Goal: Task Accomplishment & Management: Complete application form

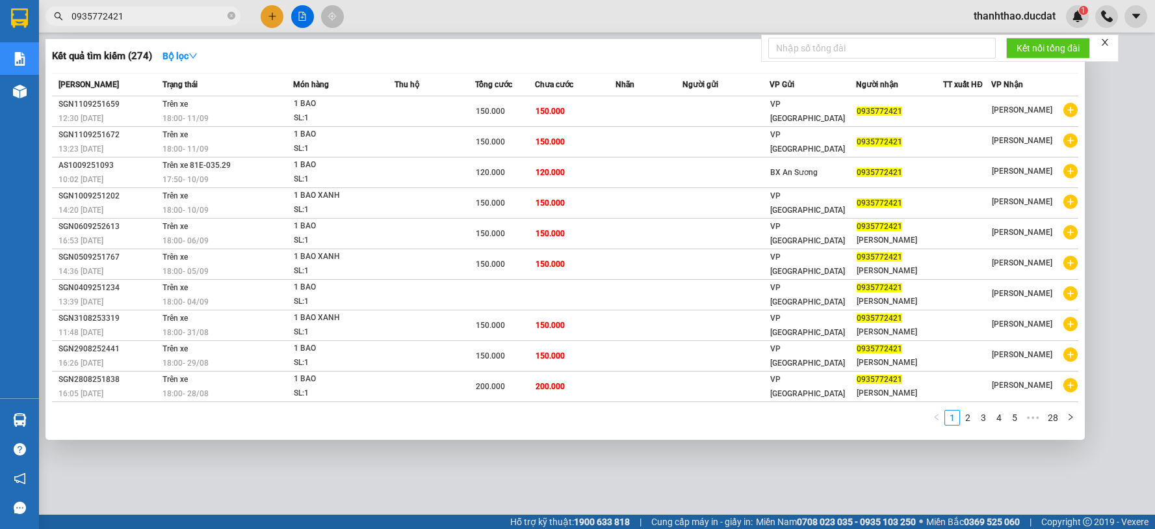
click at [151, 17] on input "0935772421" at bounding box center [148, 16] width 153 height 14
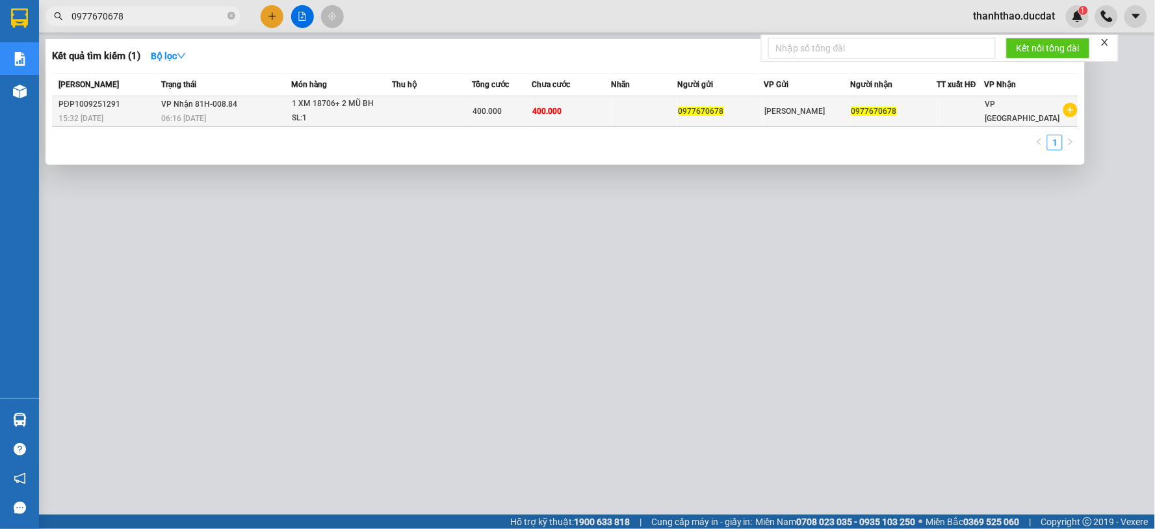
type input "0977670678"
click at [616, 116] on td at bounding box center [645, 111] width 66 height 31
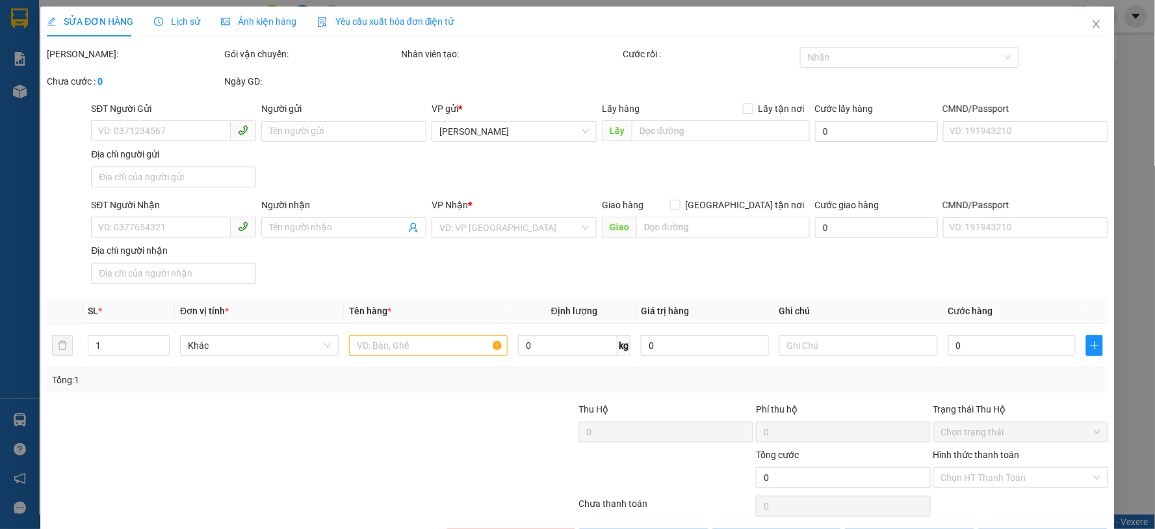
type input "0977670678"
type input "400.000"
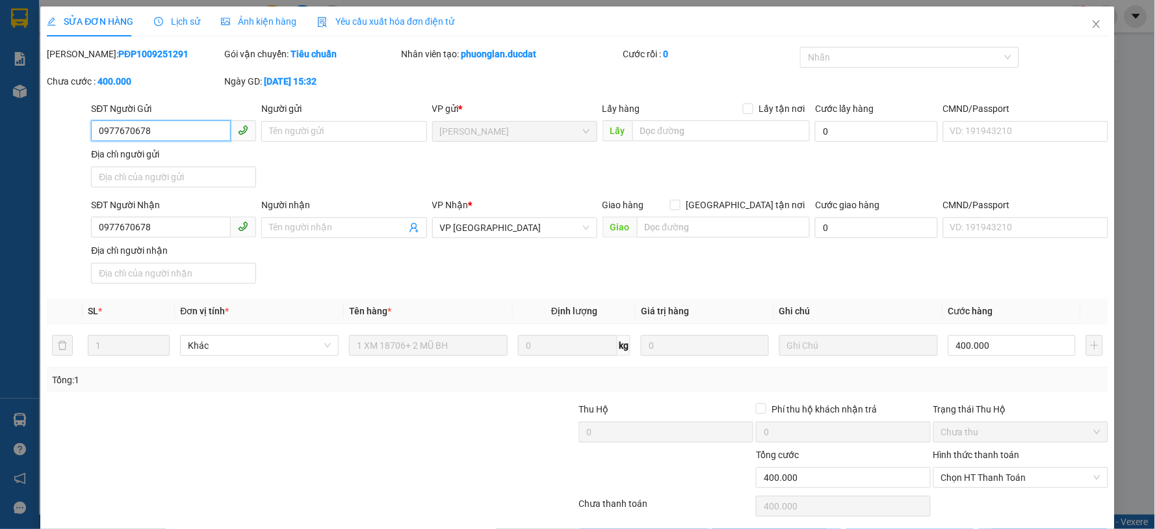
click at [153, 130] on input "0977670678" at bounding box center [161, 130] width 140 height 21
click at [159, 230] on input "0977670678" at bounding box center [161, 227] width 140 height 21
drag, startPoint x: 159, startPoint y: 230, endPoint x: 0, endPoint y: 217, distance: 159.2
click at [0, 217] on div "SỬA ĐƠN HÀNG Lịch sử Ảnh kiện hàng Yêu cầu xuất hóa đơn điện tử Total Paid Fee …" at bounding box center [577, 264] width 1155 height 529
click at [1092, 28] on icon "close" at bounding box center [1097, 24] width 10 height 10
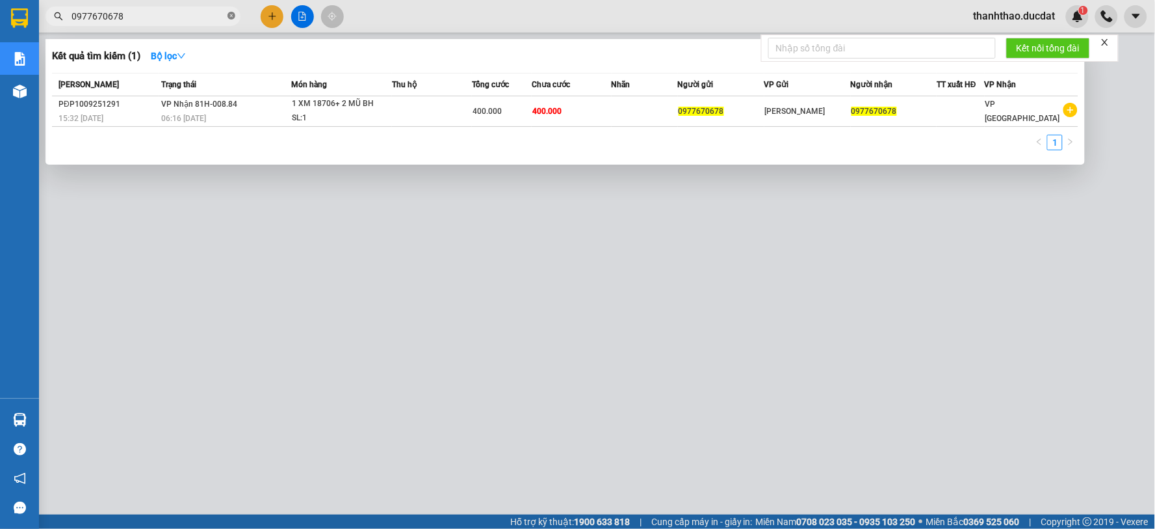
click at [228, 18] on icon "close-circle" at bounding box center [232, 16] width 8 height 8
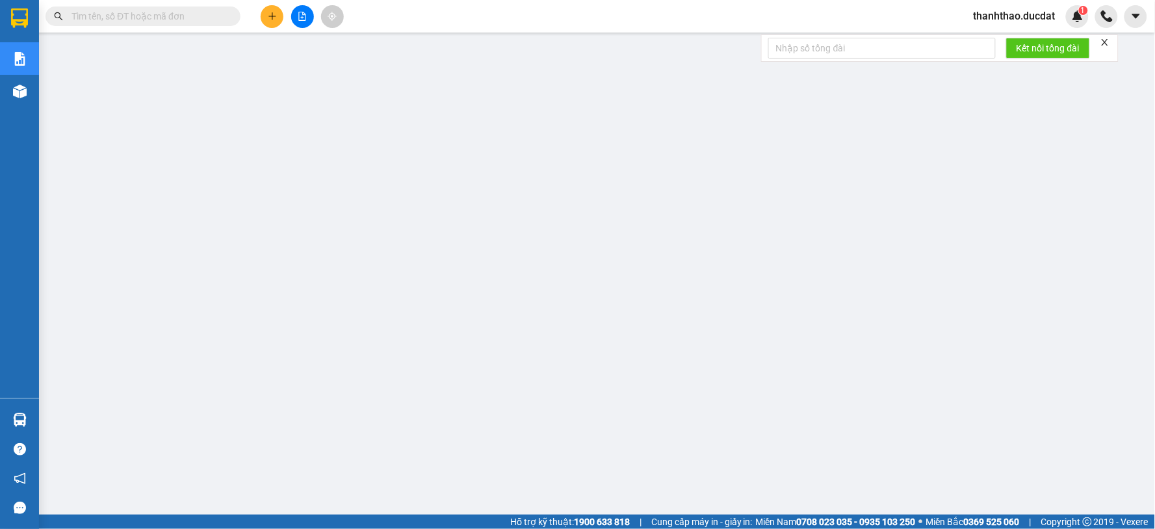
drag, startPoint x: 202, startPoint y: 16, endPoint x: 208, endPoint y: 12, distance: 7.4
click at [203, 16] on input "text" at bounding box center [148, 16] width 153 height 14
paste input "345717180"
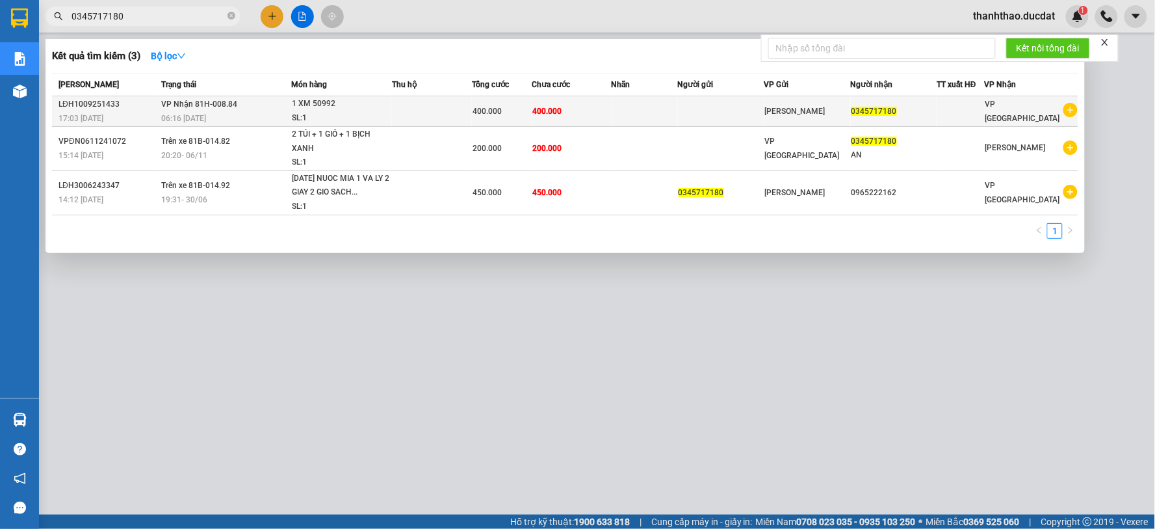
type input "0345717180"
click at [639, 117] on td at bounding box center [645, 111] width 66 height 31
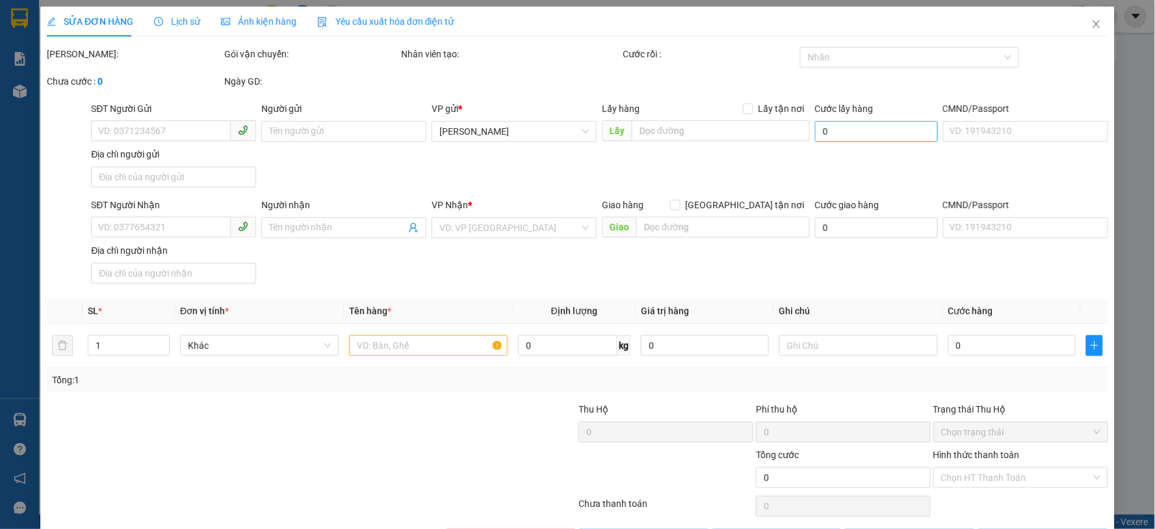
type input "0345717180"
type input "400.000"
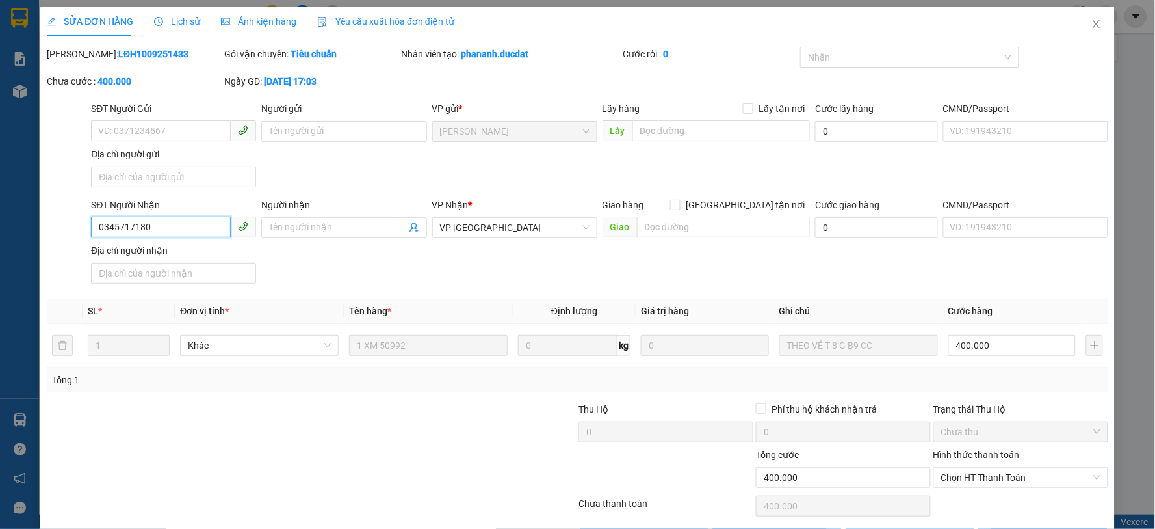
drag, startPoint x: 197, startPoint y: 230, endPoint x: 0, endPoint y: 285, distance: 204.6
click at [0, 285] on div "SỬA ĐƠN HÀNG Lịch sử Ảnh kiện hàng Yêu cầu xuất hóa đơn điện tử Total Paid Fee …" at bounding box center [577, 264] width 1155 height 529
click at [1093, 22] on icon "close" at bounding box center [1096, 24] width 7 height 8
